Goal: Information Seeking & Learning: Understand process/instructions

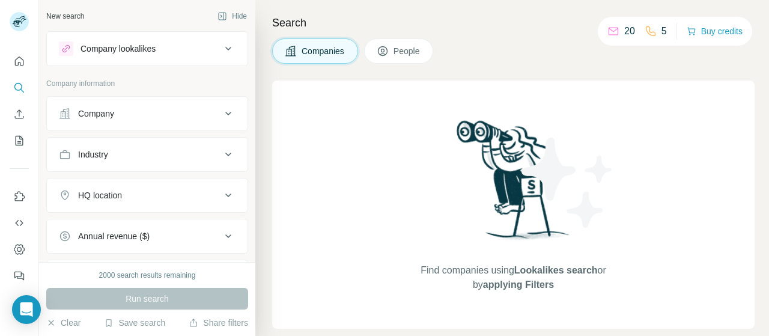
click at [400, 130] on div "Find companies using Lookalikes search or by applying Filters" at bounding box center [513, 205] width 483 height 248
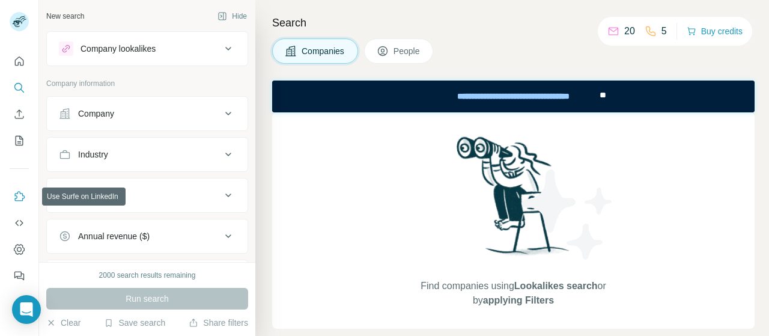
click at [17, 197] on icon "Use Surfe on LinkedIn" at bounding box center [20, 196] width 10 height 10
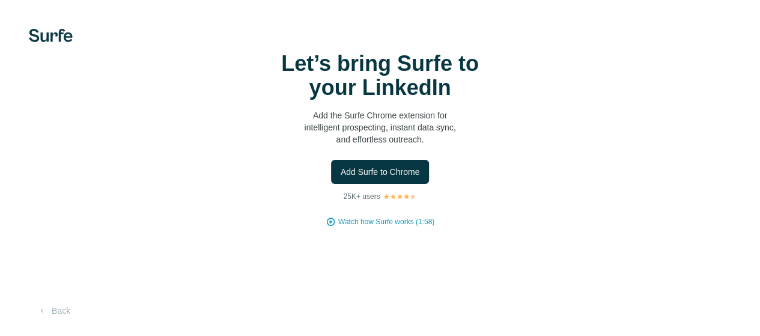
click at [0, 0] on video at bounding box center [0, 0] width 0 height 0
